Goal: Task Accomplishment & Management: Manage account settings

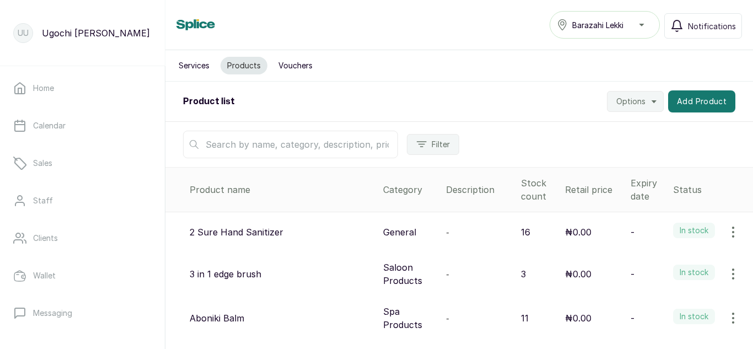
click at [334, 147] on input "text" at bounding box center [290, 145] width 215 height 28
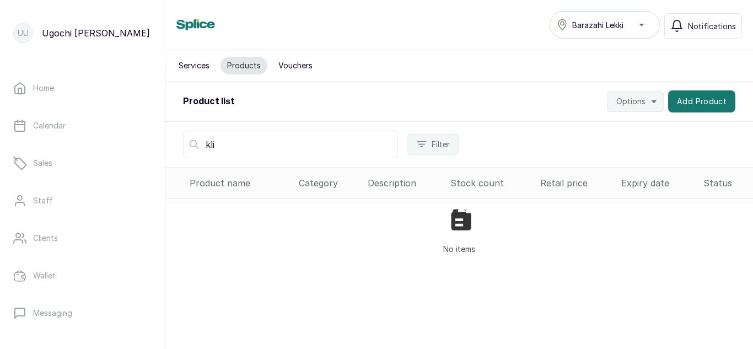
type input "klin"
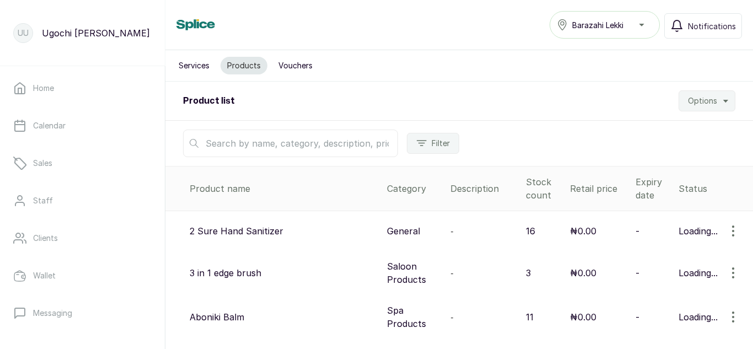
click at [254, 142] on input "text" at bounding box center [290, 144] width 215 height 28
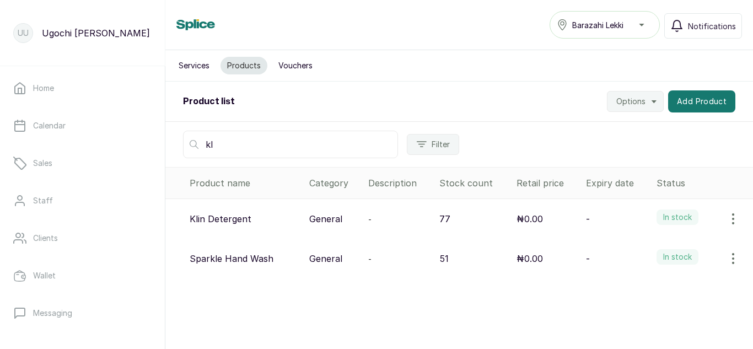
type input "kl"
click at [728, 219] on icon "button" at bounding box center [732, 218] width 13 height 13
click at [634, 244] on icon at bounding box center [640, 249] width 13 height 13
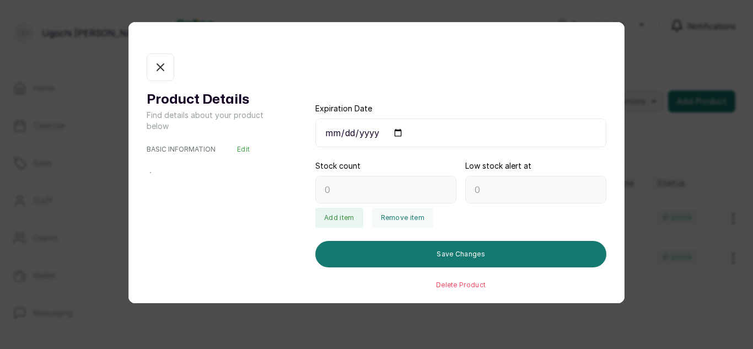
type input "77"
type input "0"
click at [404, 216] on button "Remove item" at bounding box center [402, 218] width 61 height 20
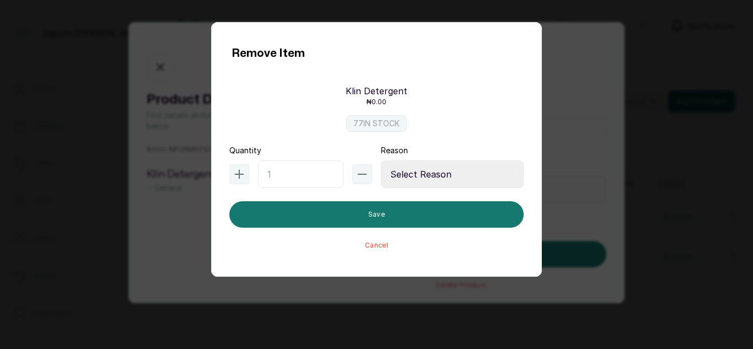
click at [298, 176] on input "text" at bounding box center [300, 174] width 85 height 28
type input "1"
click at [437, 176] on select "Select Reason Internal Use New Stock Damaged Adjustment Transfer Return Other" at bounding box center [452, 174] width 143 height 28
select select "internal_use"
click at [381, 160] on select "Select Reason Internal Use New Stock Damaged Adjustment Transfer Return Other" at bounding box center [452, 174] width 143 height 28
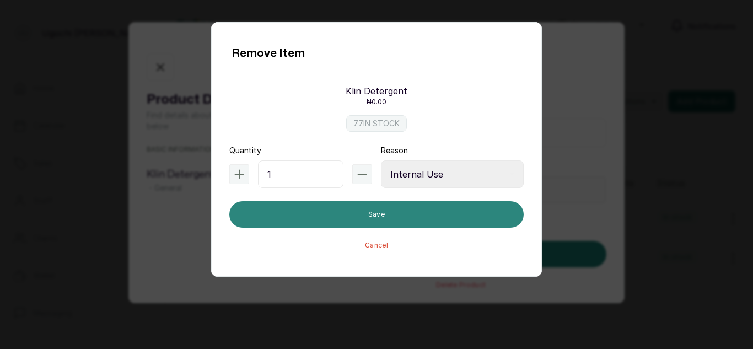
click at [419, 214] on button "Save" at bounding box center [376, 214] width 294 height 26
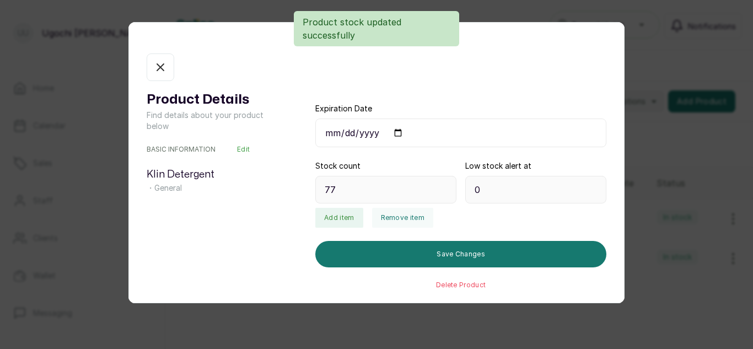
type input "76"
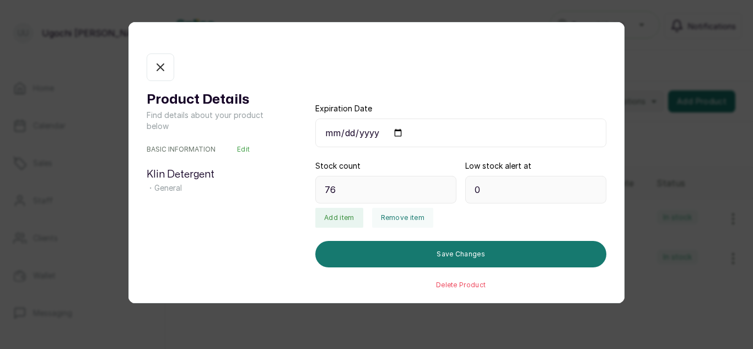
click at [162, 63] on icon "button" at bounding box center [160, 67] width 13 height 13
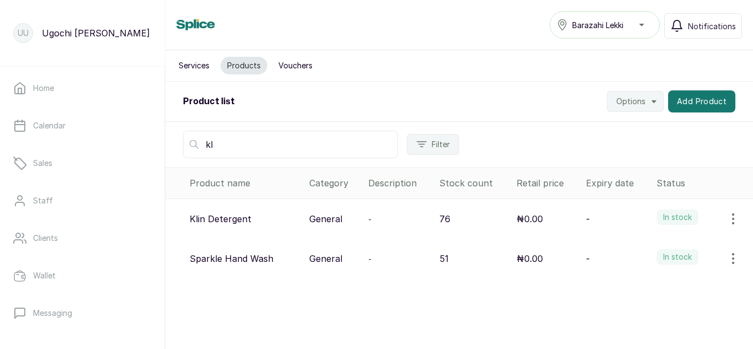
click at [261, 132] on input "kl" at bounding box center [290, 145] width 215 height 28
type input "k"
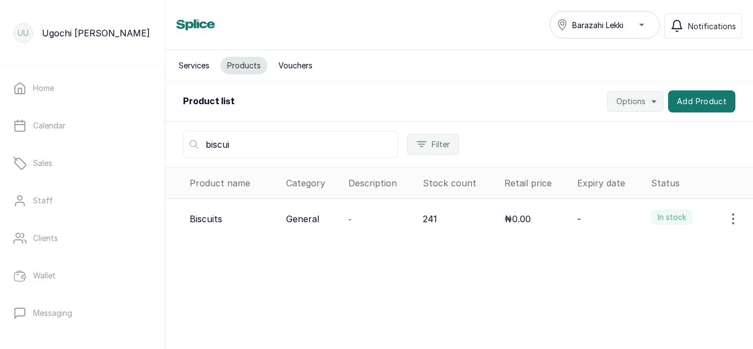
type input "biscui"
click at [726, 212] on icon "button" at bounding box center [732, 218] width 13 height 13
click at [651, 244] on span "View" at bounding box center [661, 249] width 20 height 13
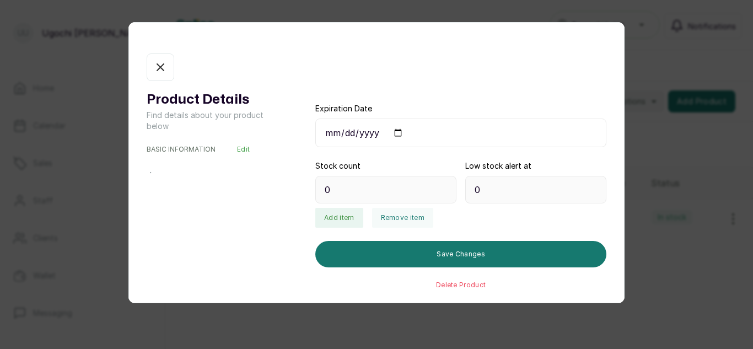
type input "241"
type input "10"
click at [381, 218] on button "Remove item" at bounding box center [402, 218] width 61 height 20
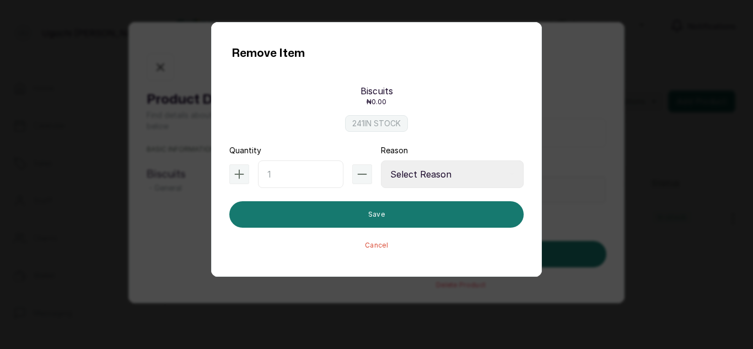
click at [307, 151] on div "Quantity" at bounding box center [300, 166] width 143 height 43
click at [294, 171] on input "text" at bounding box center [300, 174] width 85 height 28
type input "5"
click at [446, 172] on select "Select Reason Internal Use New Stock Damaged Adjustment Transfer Return Other" at bounding box center [452, 174] width 143 height 28
select select "internal_use"
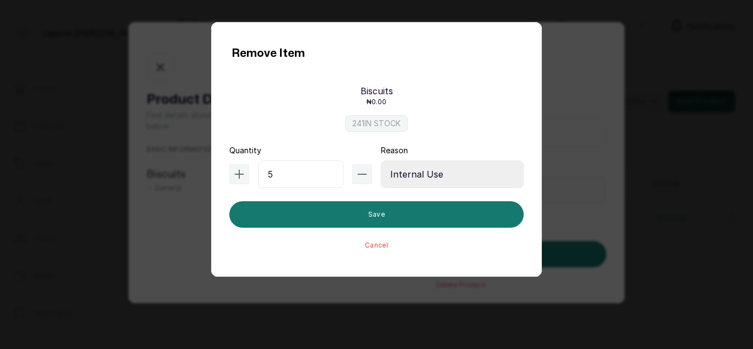
click at [381, 160] on select "Select Reason Internal Use New Stock Damaged Adjustment Transfer Return Other" at bounding box center [452, 174] width 143 height 28
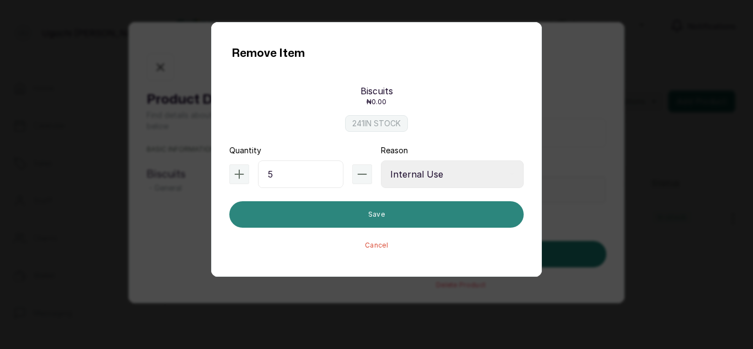
click at [392, 216] on button "Save" at bounding box center [376, 214] width 294 height 26
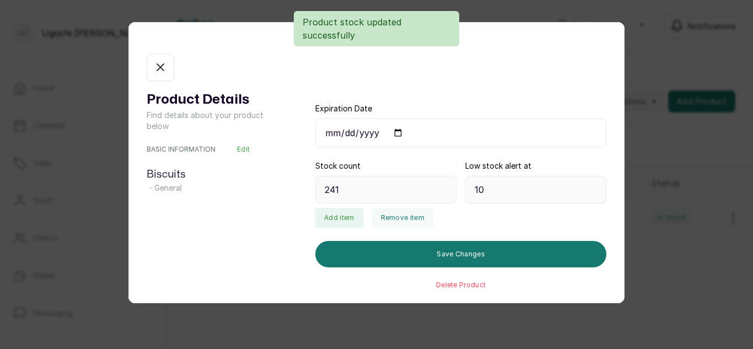
type input "236"
click at [170, 64] on button "In stock" at bounding box center [161, 67] width 28 height 28
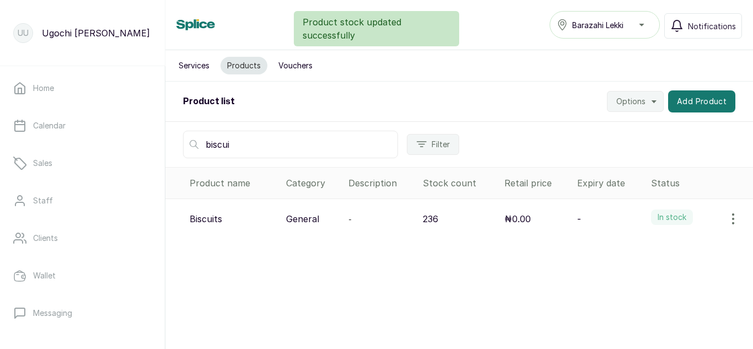
click at [251, 150] on input "biscui" at bounding box center [290, 145] width 215 height 28
type input "b"
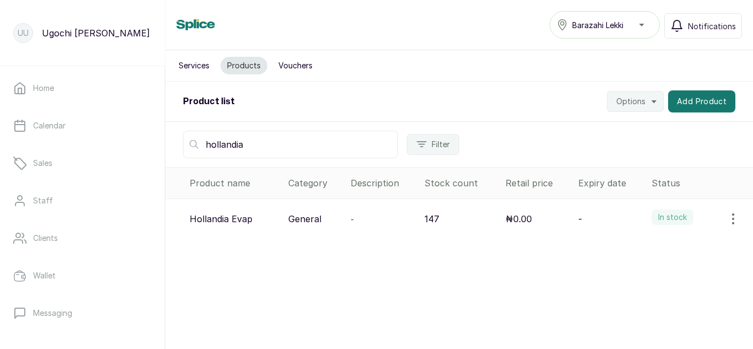
type input "hollandia"
click at [730, 214] on icon "button" at bounding box center [732, 218] width 13 height 13
click at [651, 248] on span "View" at bounding box center [661, 249] width 20 height 13
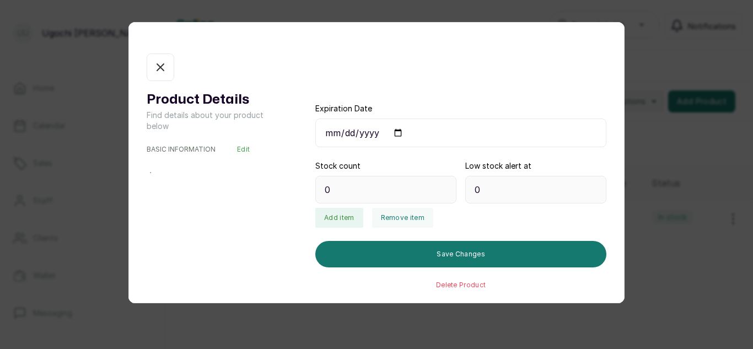
type input "147"
type input "12"
click at [404, 214] on button "Remove item" at bounding box center [402, 218] width 61 height 20
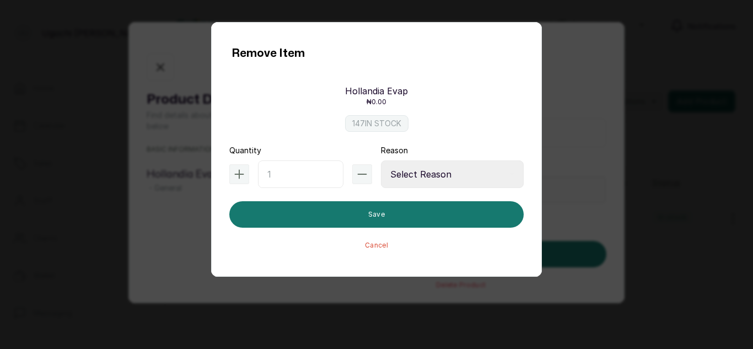
click at [289, 168] on input "text" at bounding box center [300, 174] width 85 height 28
type input "5"
click at [441, 172] on select "Select Reason Internal Use New Stock Damaged Adjustment Transfer Return Other" at bounding box center [452, 174] width 143 height 28
select select "internal_use"
click at [381, 160] on select "Select Reason Internal Use New Stock Damaged Adjustment Transfer Return Other" at bounding box center [452, 174] width 143 height 28
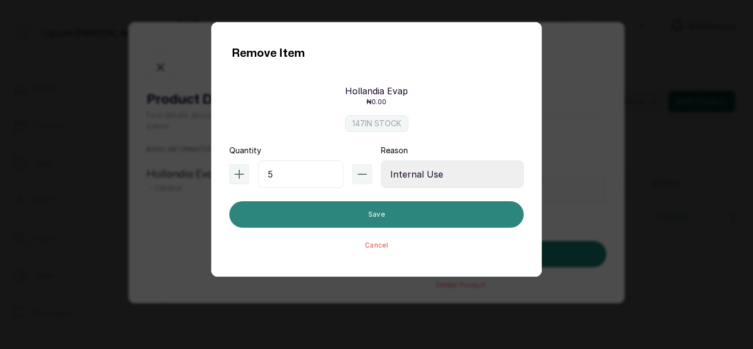
click at [405, 213] on button "Save" at bounding box center [376, 214] width 294 height 26
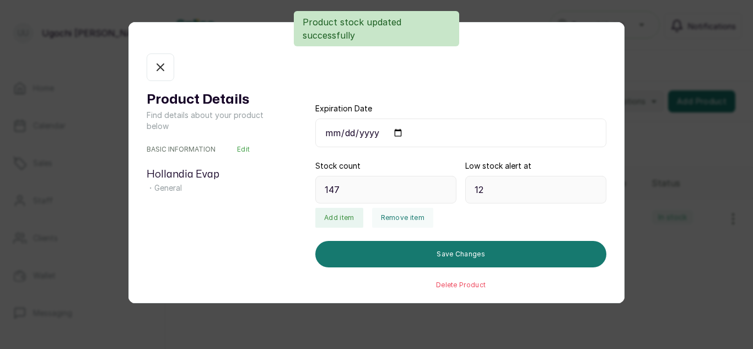
type input "142"
click at [166, 73] on icon "button" at bounding box center [160, 67] width 13 height 13
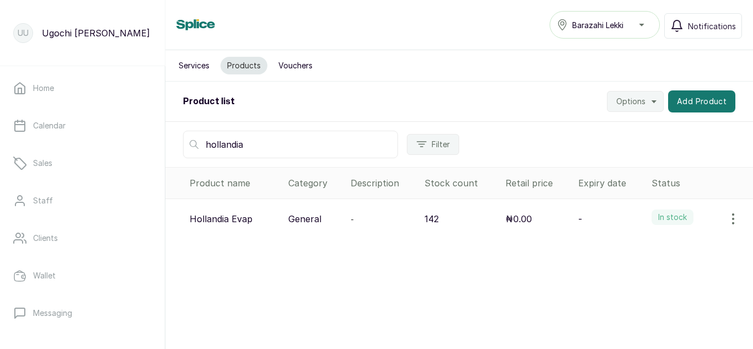
click at [281, 154] on input "hollandia" at bounding box center [290, 145] width 215 height 28
type input "h"
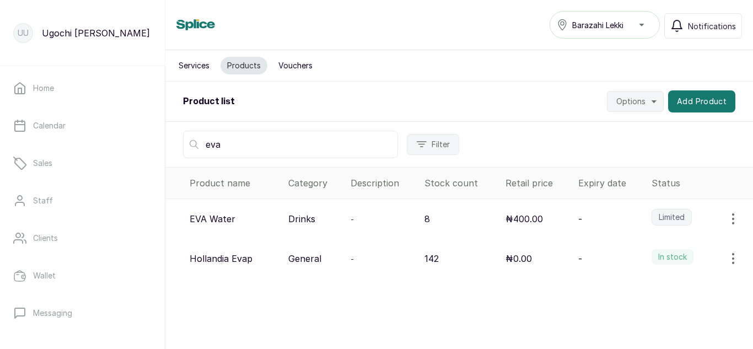
type input "eva"
click at [726, 213] on icon "button" at bounding box center [732, 218] width 13 height 13
click at [638, 247] on icon at bounding box center [640, 249] width 13 height 13
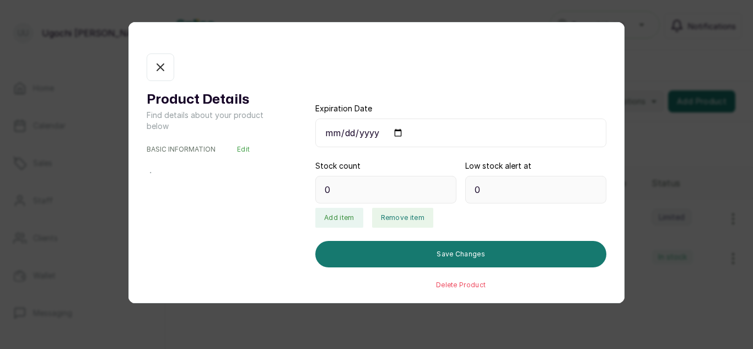
type input "8"
type input "10"
click at [327, 220] on button "Add item" at bounding box center [338, 218] width 47 height 20
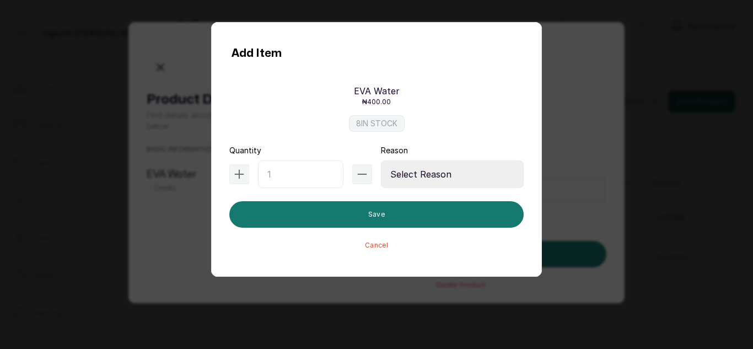
click at [287, 170] on input "text" at bounding box center [300, 174] width 85 height 28
type input "48"
click at [419, 178] on select "Select Reason Internal Use New Stock Damaged Adjustment Transfer Return Other" at bounding box center [452, 174] width 143 height 28
select select "adjustment"
click at [381, 160] on select "Select Reason Internal Use New Stock Damaged Adjustment Transfer Return Other" at bounding box center [452, 174] width 143 height 28
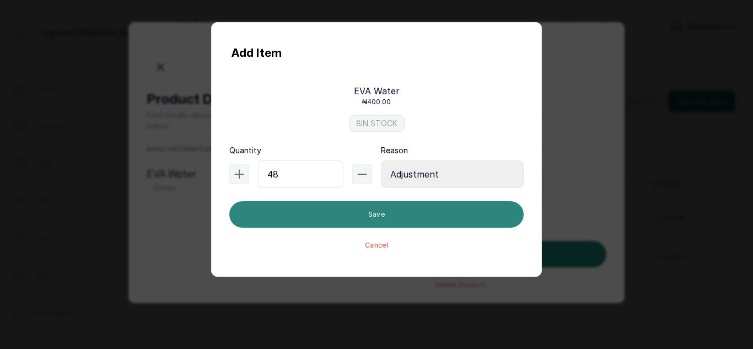
click at [343, 210] on button "Save" at bounding box center [376, 214] width 294 height 26
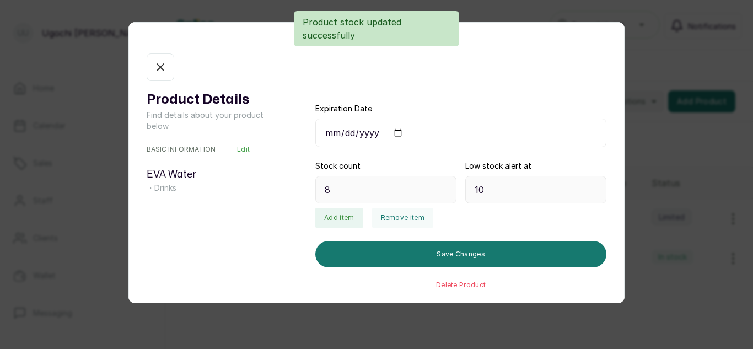
type input "56"
click at [154, 64] on icon "button" at bounding box center [160, 67] width 13 height 13
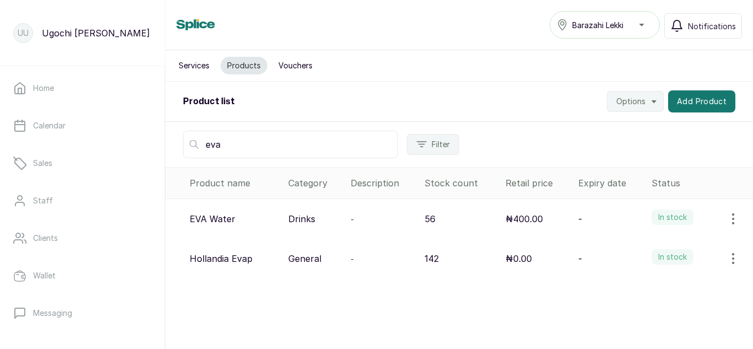
click at [727, 223] on icon "button" at bounding box center [732, 218] width 13 height 13
click at [651, 250] on span "View" at bounding box center [661, 249] width 20 height 13
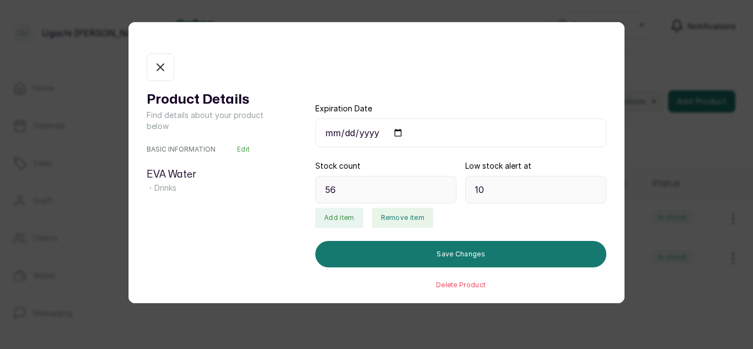
click at [407, 219] on button "Remove item" at bounding box center [402, 218] width 61 height 20
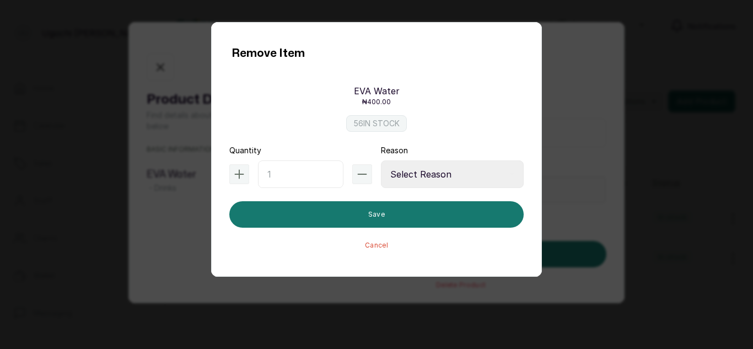
click at [282, 177] on input "text" at bounding box center [300, 174] width 85 height 28
type input "48"
click at [401, 171] on select "Select Reason Internal Use New Stock Damaged Adjustment Transfer Return Other" at bounding box center [452, 174] width 143 height 28
click at [381, 160] on select "Select Reason Internal Use New Stock Damaged Adjustment Transfer Return Other" at bounding box center [452, 174] width 143 height 28
click at [418, 182] on select "Select Reason Internal Use New Stock Damaged Adjustment Transfer Return Other" at bounding box center [452, 174] width 143 height 28
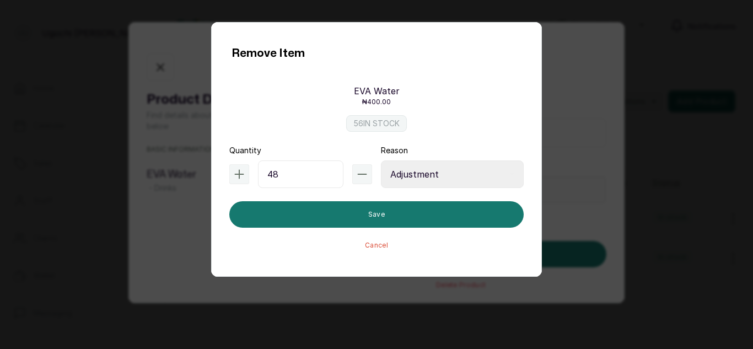
click at [381, 160] on select "Select Reason Internal Use New Stock Damaged Adjustment Transfer Return Other" at bounding box center [452, 174] width 143 height 28
click at [417, 174] on select "Select Reason Internal Use New Stock Damaged Adjustment Transfer Return Other" at bounding box center [452, 174] width 143 height 28
select select "transfer"
click at [381, 160] on select "Select Reason Internal Use New Stock Damaged Adjustment Transfer Return Other" at bounding box center [452, 174] width 143 height 28
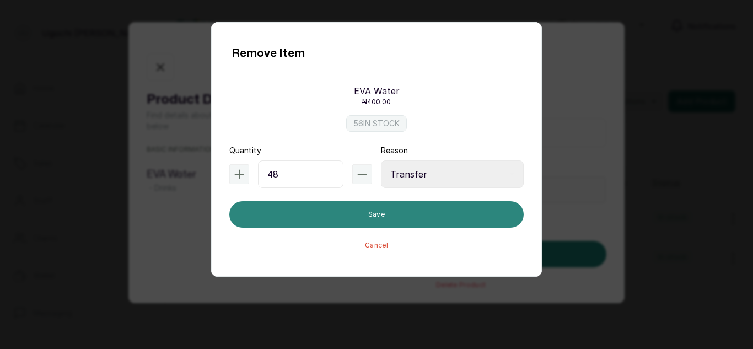
click at [353, 218] on button "Save" at bounding box center [376, 214] width 294 height 26
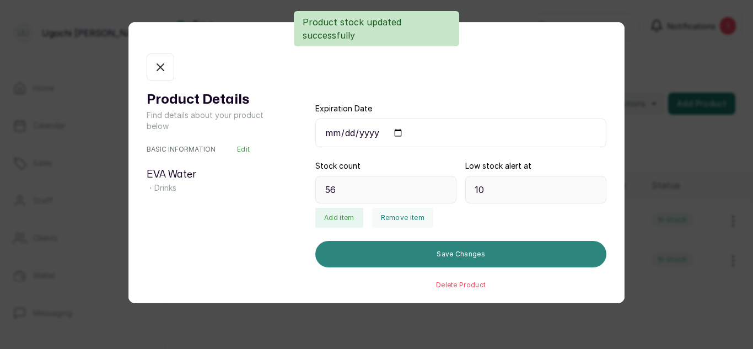
type input "8"
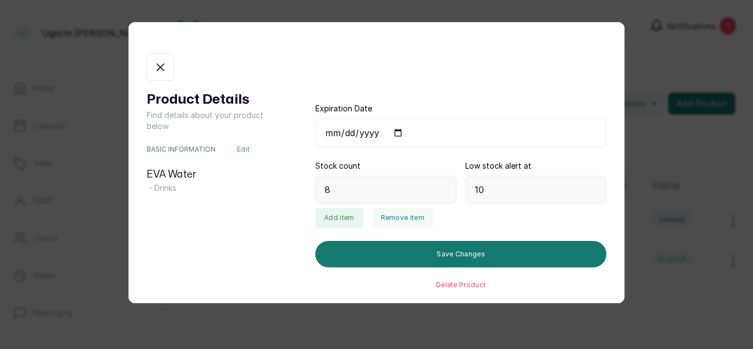
click at [162, 74] on button "Limited" at bounding box center [161, 67] width 28 height 28
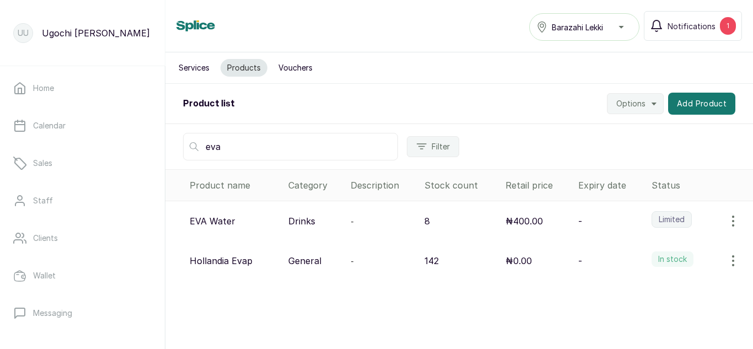
click at [227, 142] on input "eva" at bounding box center [290, 147] width 215 height 28
type input "e"
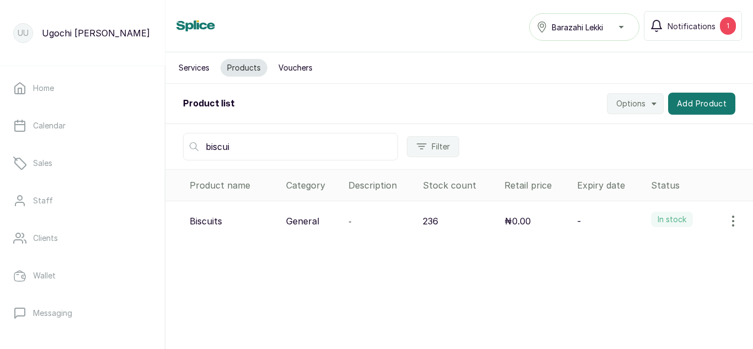
type input "biscui"
click at [726, 223] on icon "button" at bounding box center [732, 220] width 13 height 13
click at [651, 249] on span "View" at bounding box center [661, 251] width 20 height 13
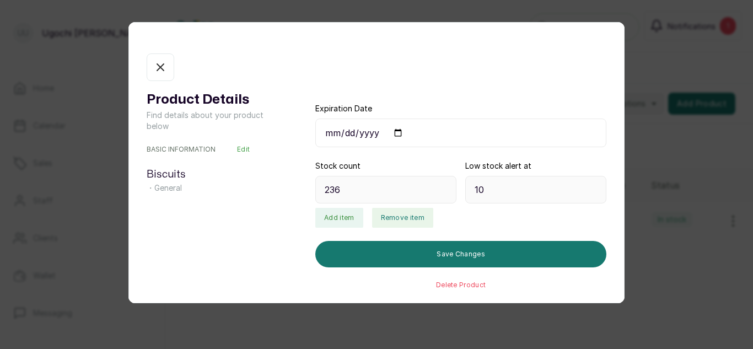
click at [391, 217] on button "Remove item" at bounding box center [402, 218] width 61 height 20
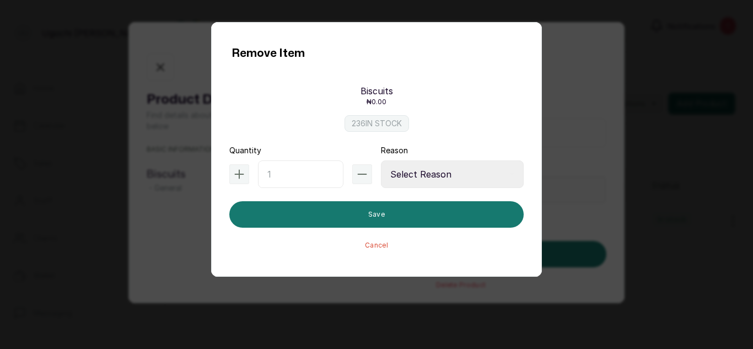
click at [300, 170] on input "text" at bounding box center [300, 174] width 85 height 28
type input "5"
click at [414, 171] on select "Select Reason Internal Use New Stock Damaged Adjustment Transfer Return Other" at bounding box center [452, 174] width 143 height 28
select select "internal_use"
click at [381, 160] on select "Select Reason Internal Use New Stock Damaged Adjustment Transfer Return Other" at bounding box center [452, 174] width 143 height 28
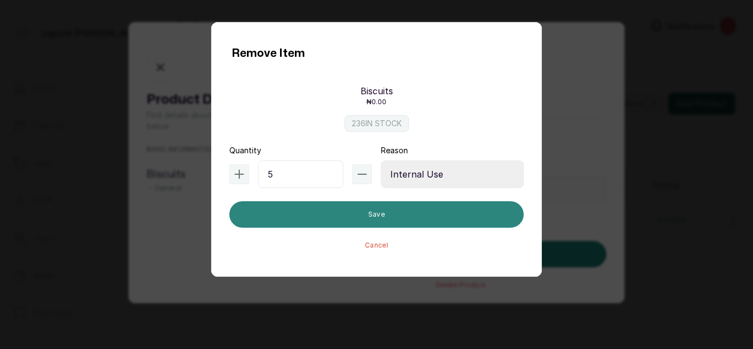
click at [371, 212] on button "Save" at bounding box center [376, 214] width 294 height 26
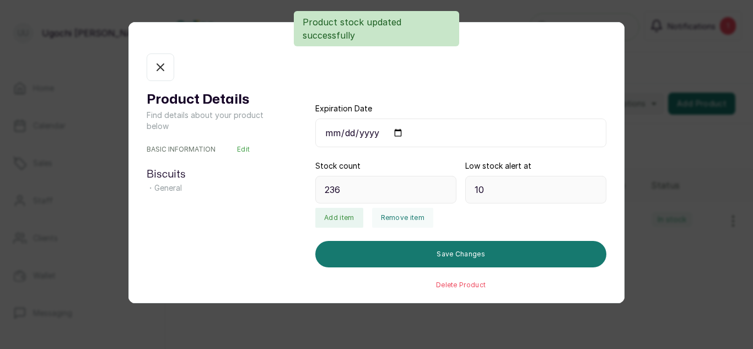
type input "231"
click at [163, 64] on icon "button" at bounding box center [160, 67] width 13 height 13
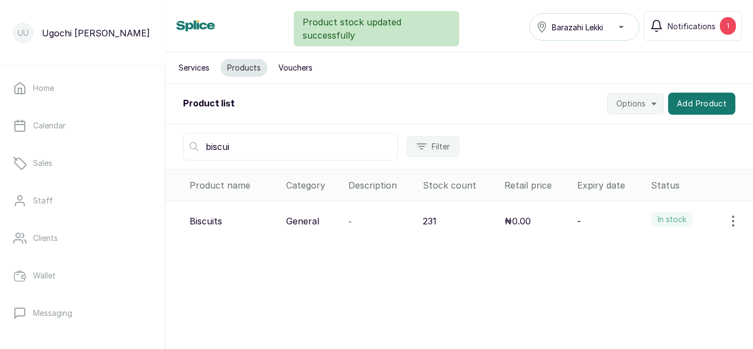
click at [240, 143] on input "biscui" at bounding box center [290, 147] width 215 height 28
type input "b"
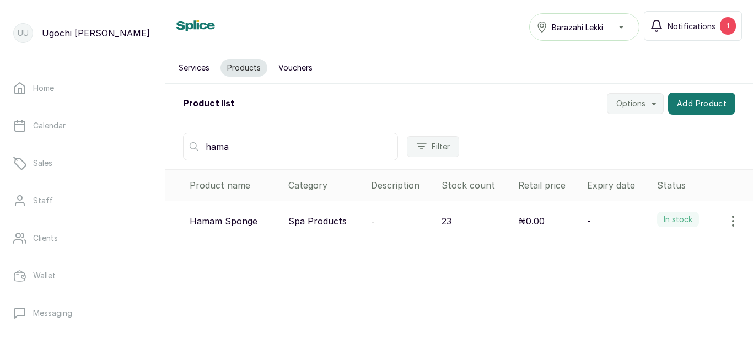
type input "hama"
click at [726, 224] on icon "button" at bounding box center [732, 220] width 13 height 13
click at [653, 252] on span "View" at bounding box center [661, 251] width 20 height 13
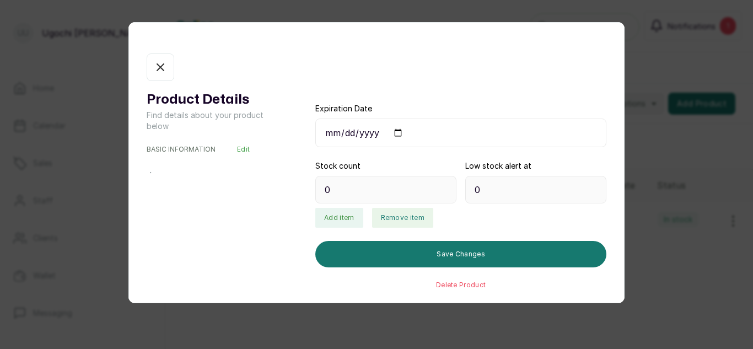
click at [412, 219] on button "Remove item" at bounding box center [402, 218] width 61 height 20
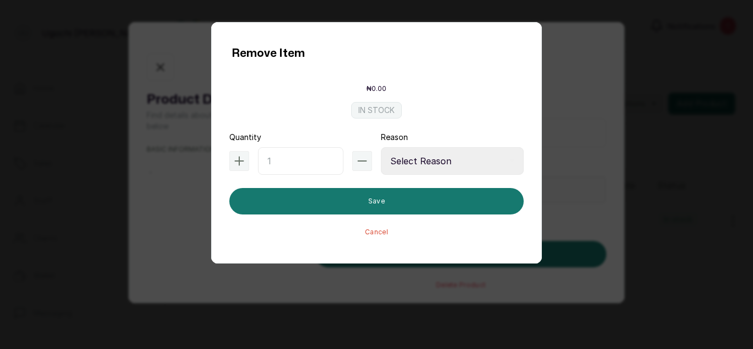
type input "23"
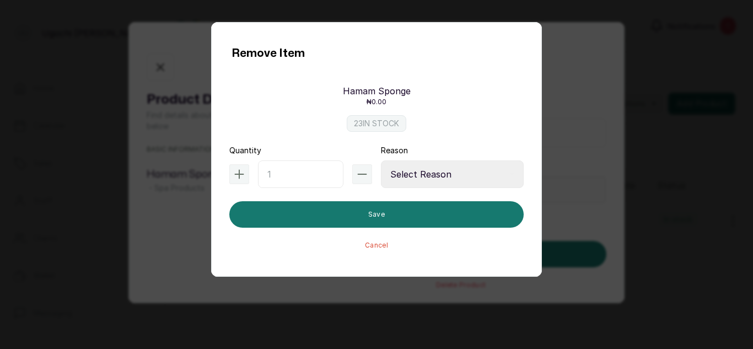
click at [278, 168] on input "text" at bounding box center [300, 174] width 85 height 28
type input "3"
click at [406, 167] on select "Select Reason Internal Use New Stock Damaged Adjustment Transfer Return Other" at bounding box center [452, 174] width 143 height 28
select select "internal_use"
click at [381, 160] on select "Select Reason Internal Use New Stock Damaged Adjustment Transfer Return Other" at bounding box center [452, 174] width 143 height 28
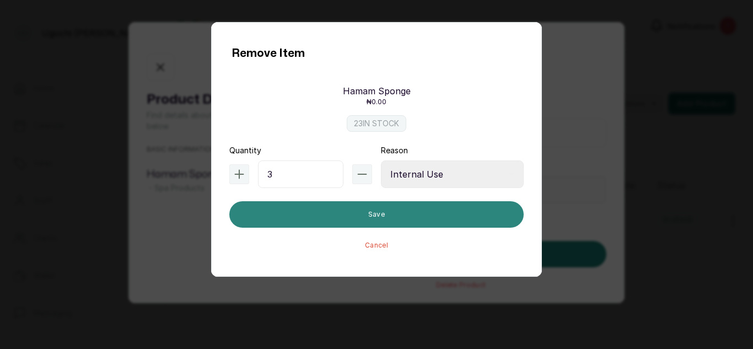
click at [376, 215] on button "Save" at bounding box center [376, 214] width 294 height 26
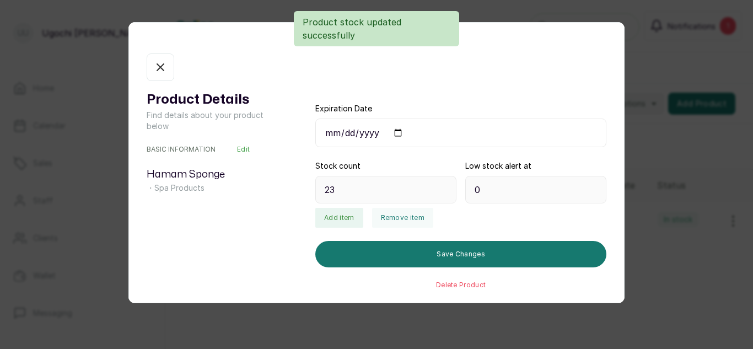
type input "20"
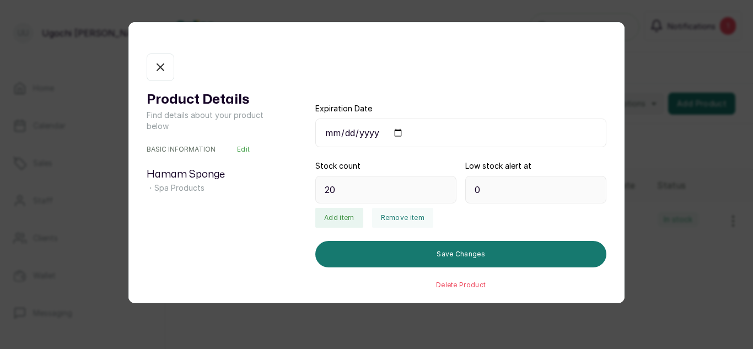
click at [164, 66] on icon "button" at bounding box center [160, 67] width 13 height 13
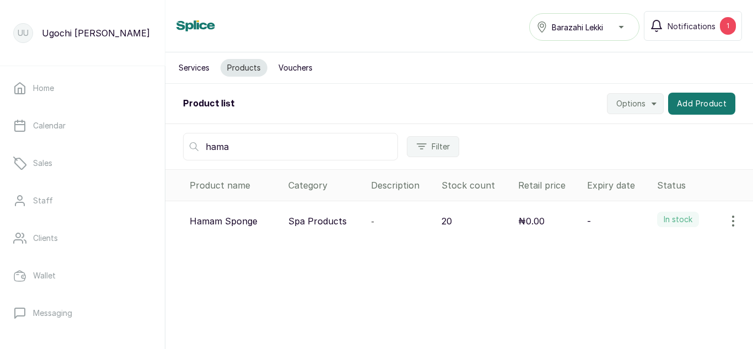
click at [256, 144] on input "hama" at bounding box center [290, 147] width 215 height 28
type input "h"
